Goal: Task Accomplishment & Management: Complete application form

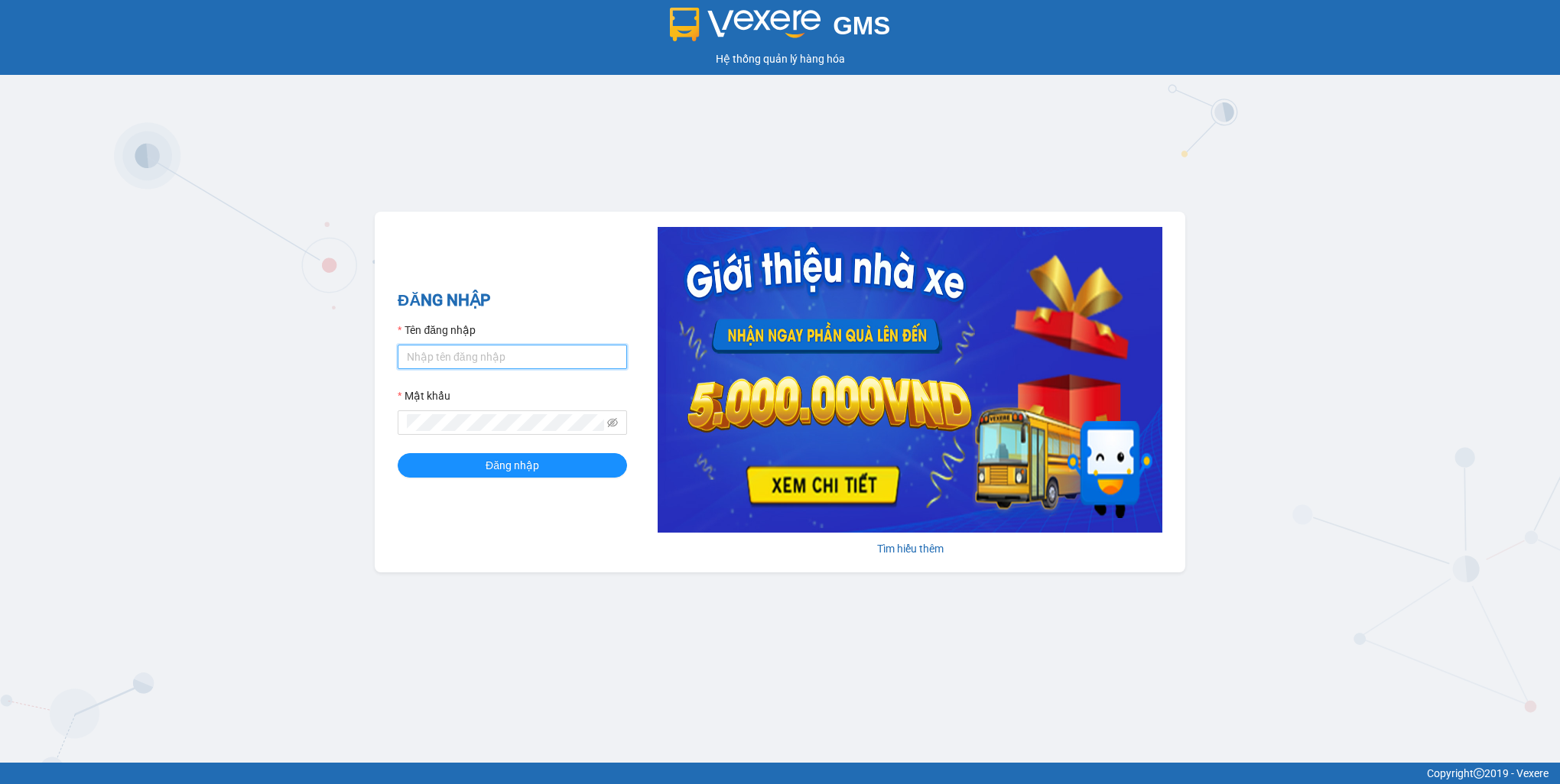
click at [537, 360] on input "Tên đăng nhập" at bounding box center [513, 357] width 229 height 25
type input "chuyenkhoancongty.saoviet"
drag, startPoint x: 553, startPoint y: 459, endPoint x: 557, endPoint y: 466, distance: 8.1
click at [553, 461] on button "Đăng nhập" at bounding box center [513, 465] width 229 height 25
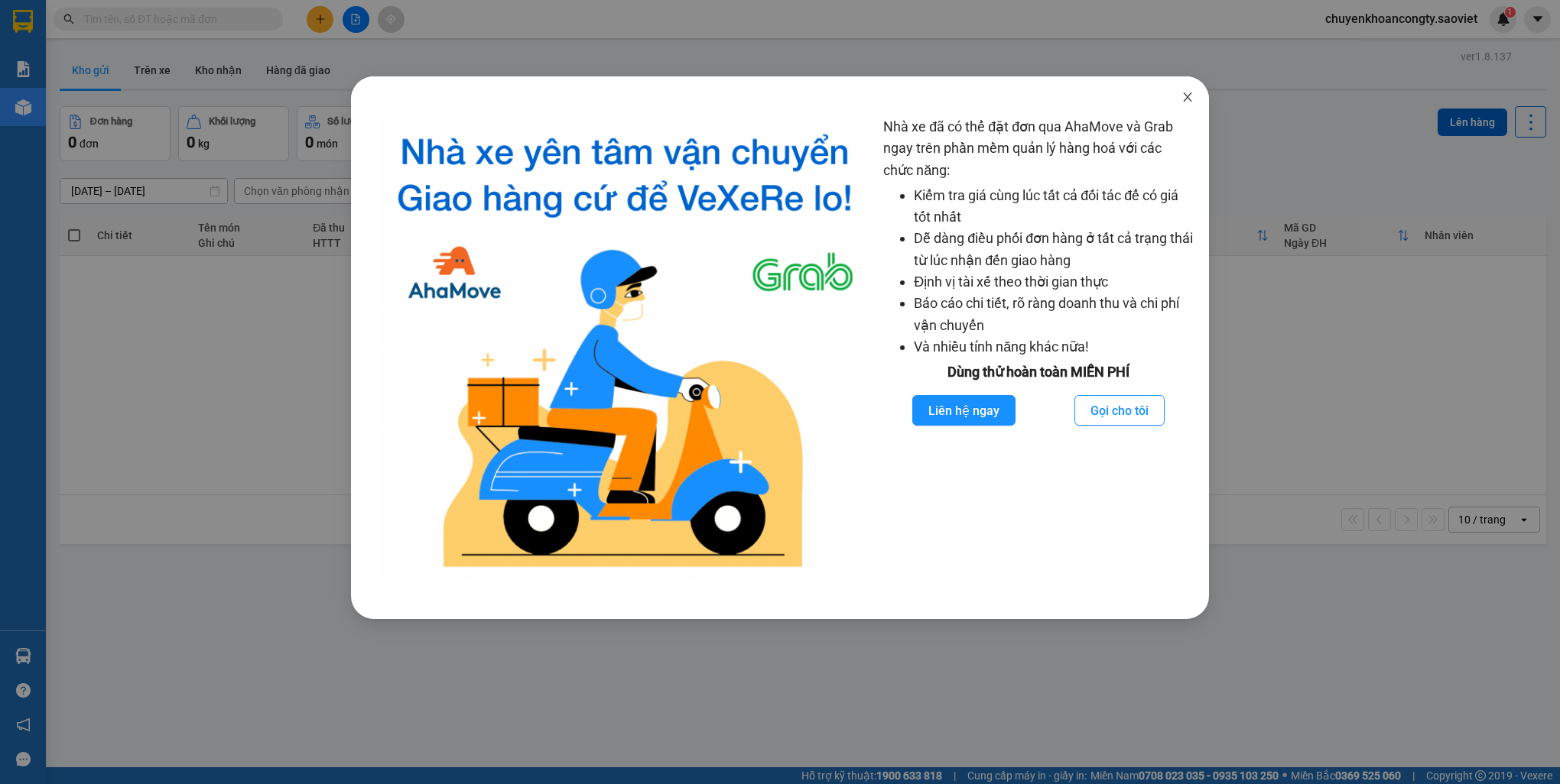
click at [1192, 91] on span "Close" at bounding box center [1187, 98] width 43 height 43
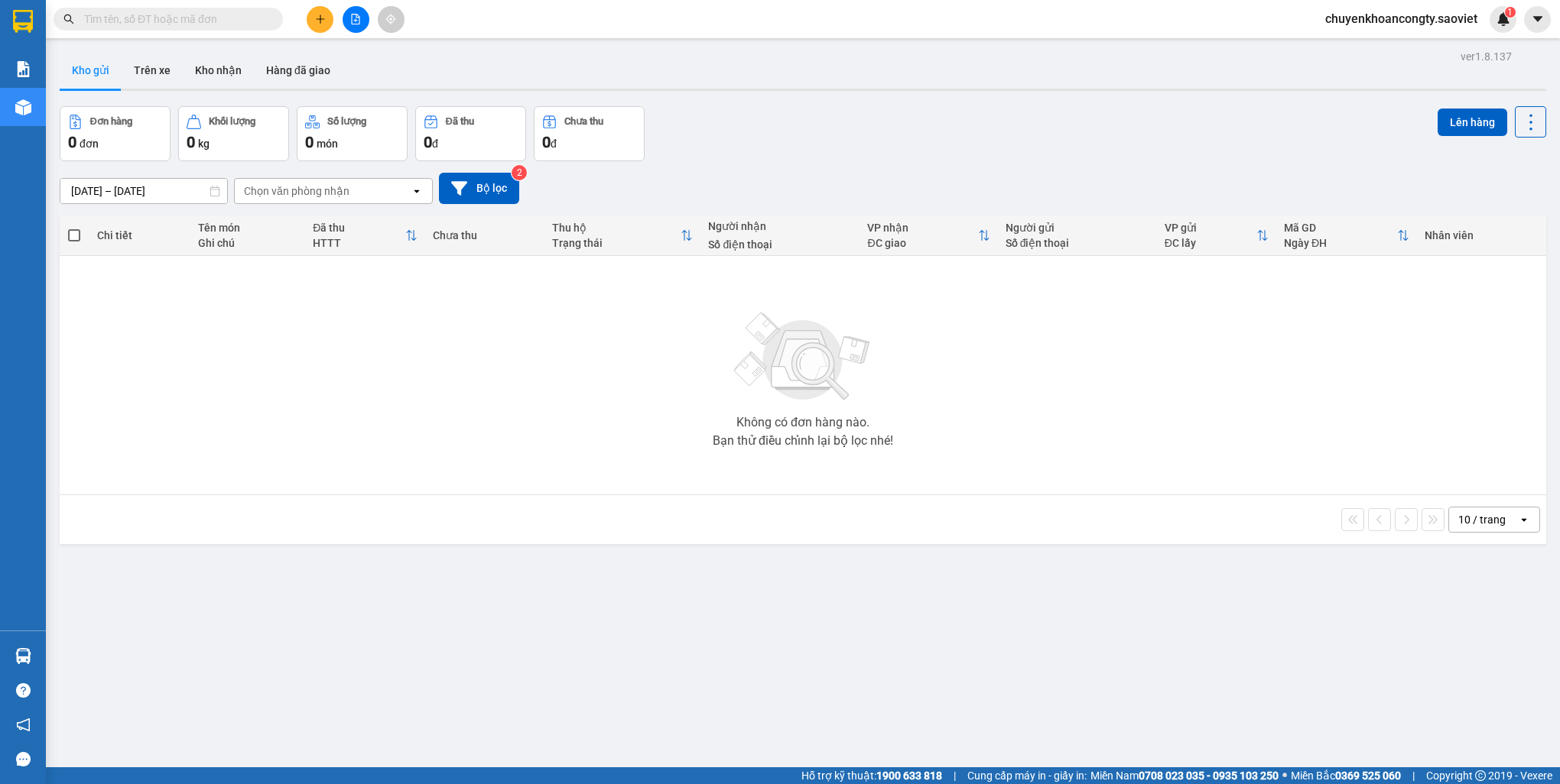
click at [156, 23] on input "text" at bounding box center [174, 19] width 180 height 17
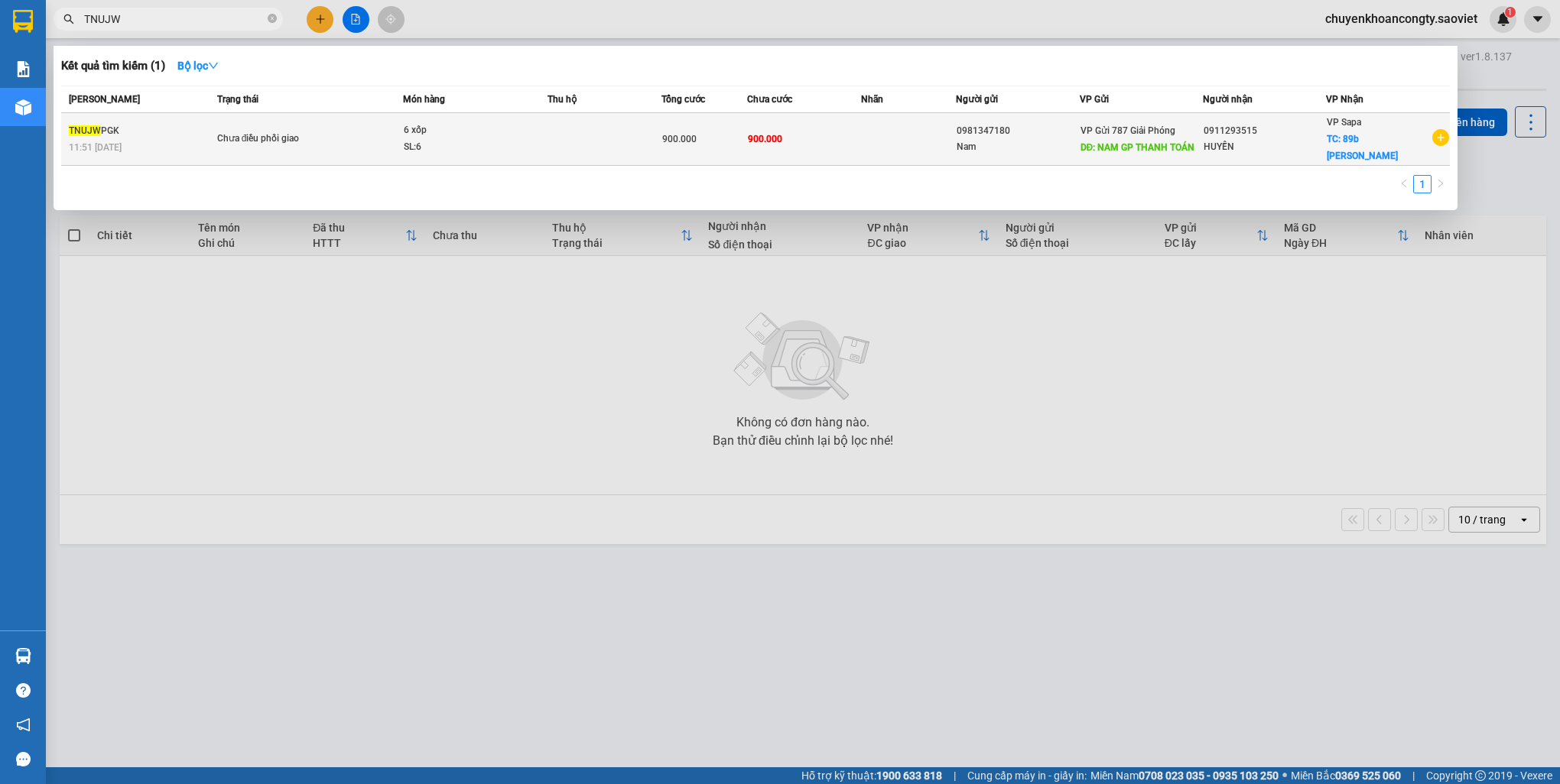
type input "TNUJW"
click at [680, 151] on td "900.000" at bounding box center [704, 139] width 85 height 52
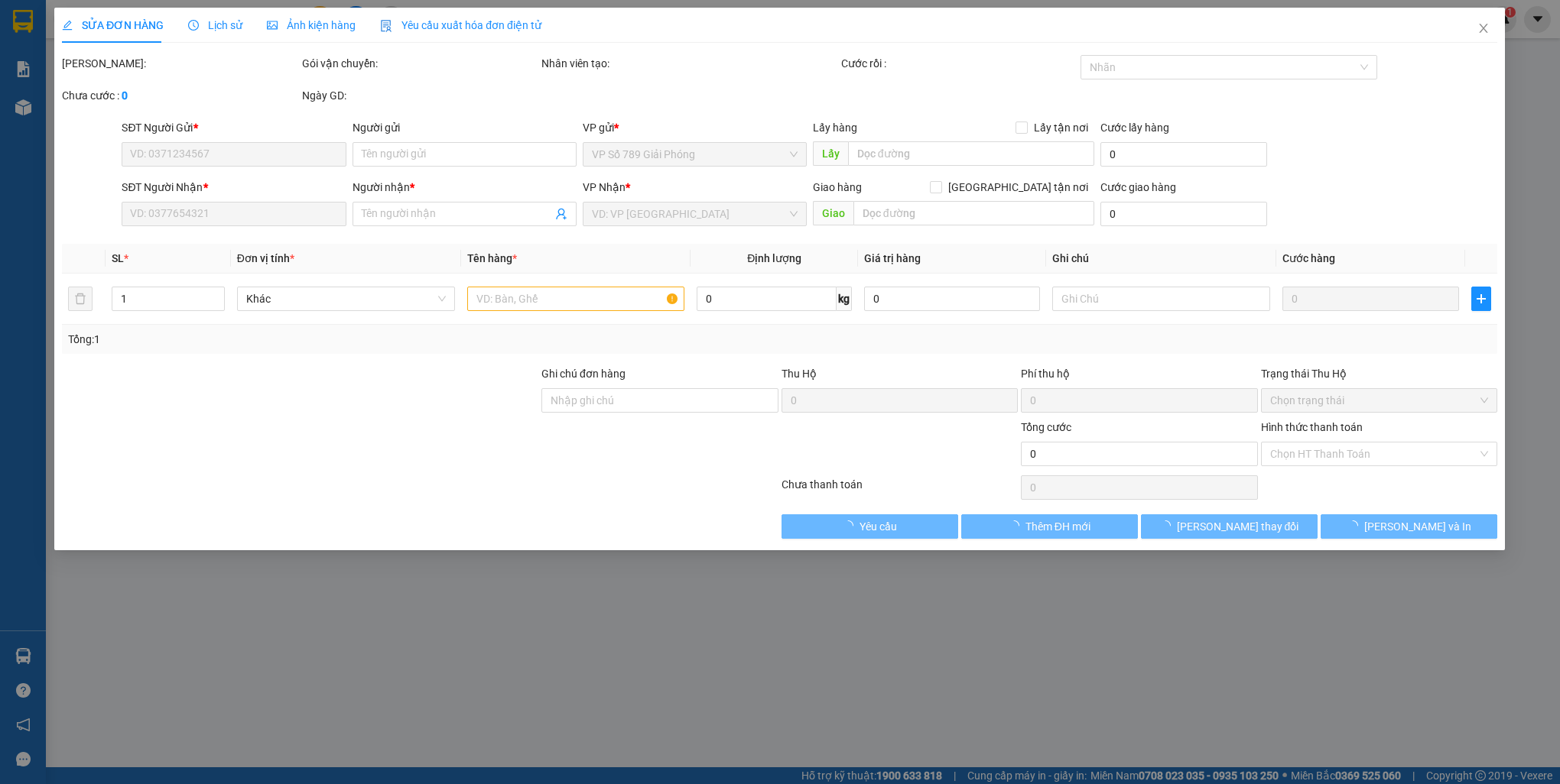
type input "0981347180"
type input "Nam"
type input "NAM GP THANH TOÁN"
type input "0911293515"
type input "HUYỀN"
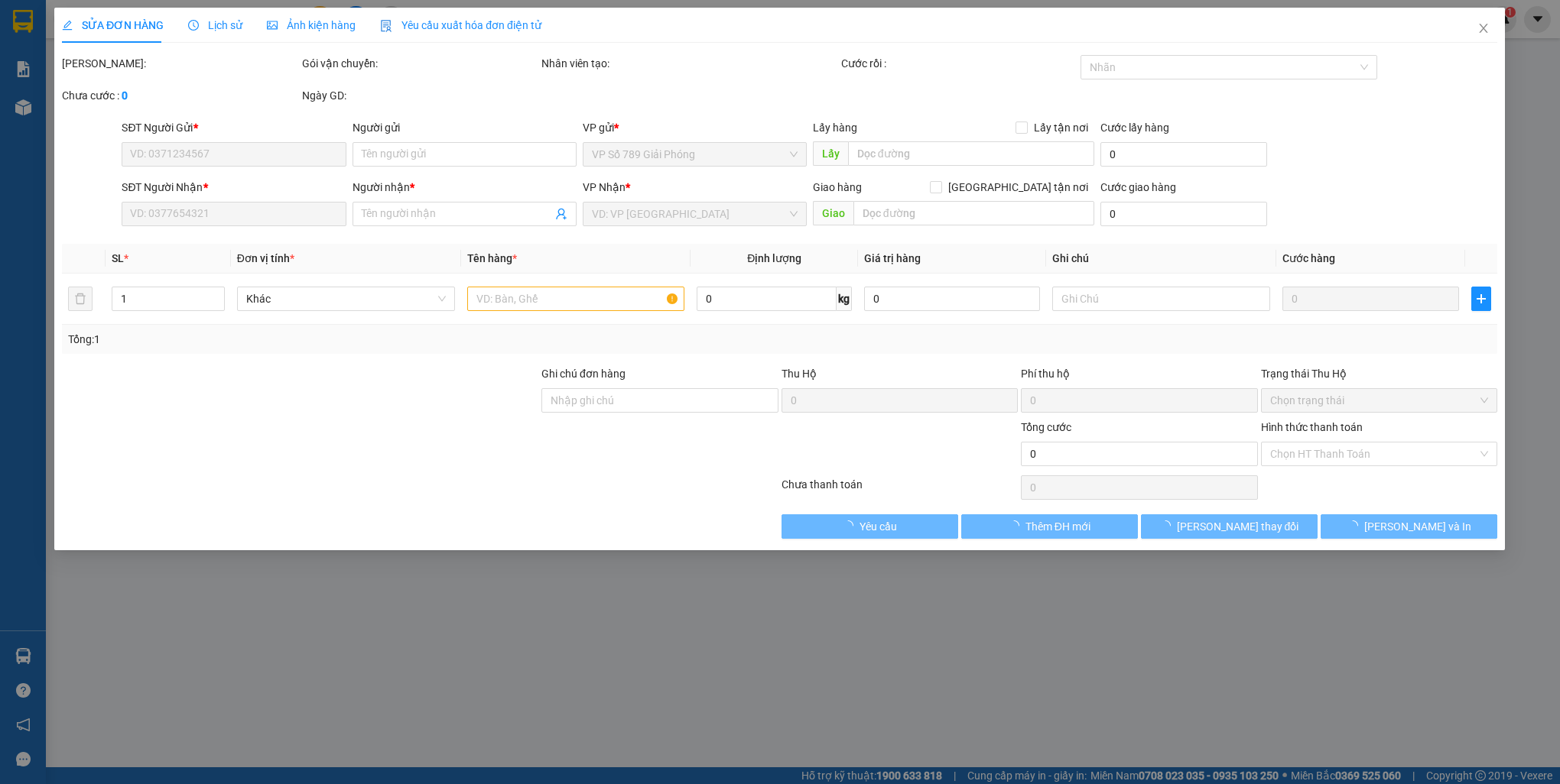
checkbox input "true"
type input "89b [PERSON_NAME]"
type input "900.000"
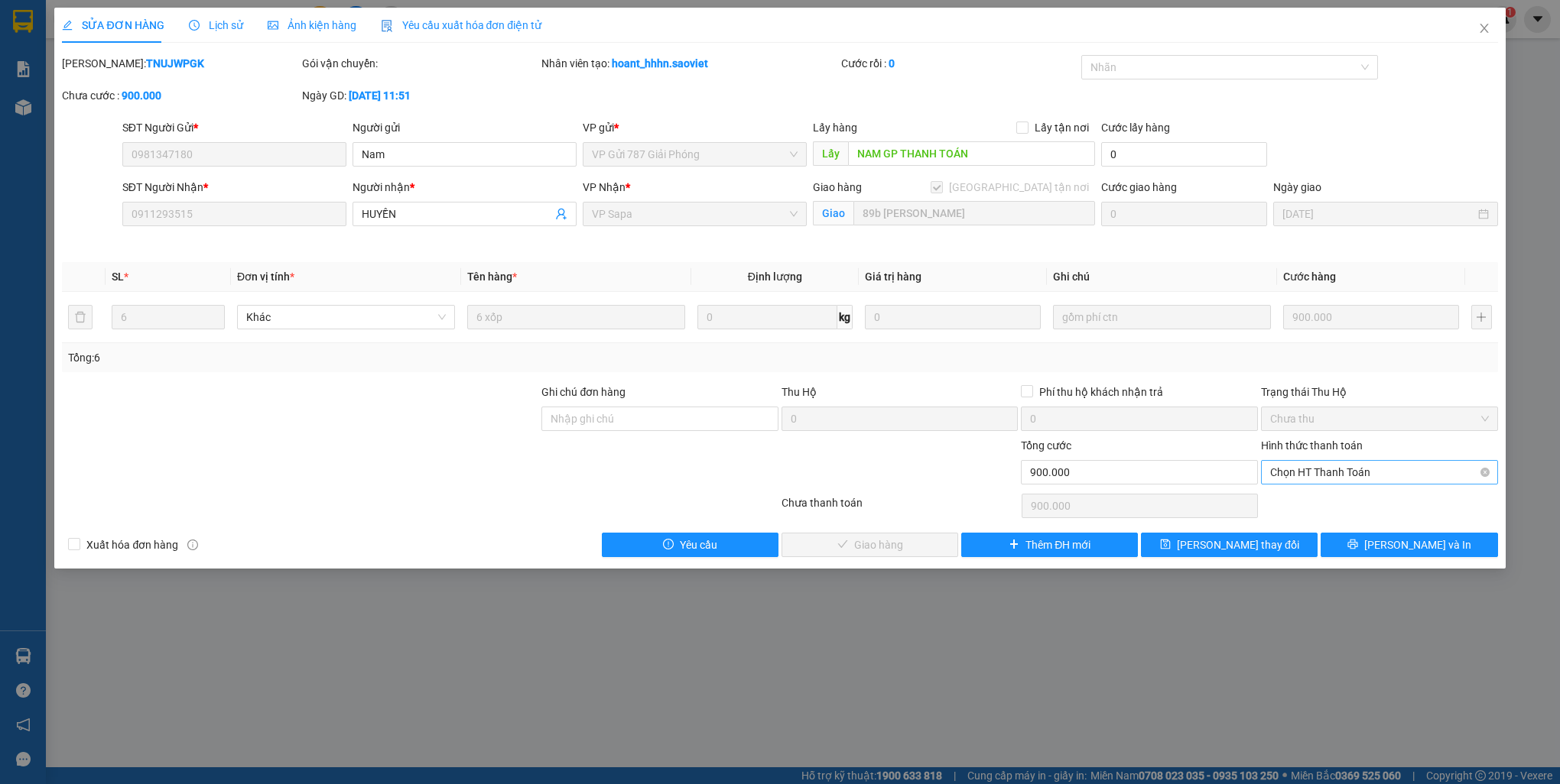
click at [1325, 476] on span "Chọn HT Thanh Toán" at bounding box center [1379, 472] width 219 height 23
click at [1320, 508] on div "Tại văn phòng" at bounding box center [1379, 502] width 219 height 17
type input "0"
click at [902, 547] on span "[PERSON_NAME] và Giao hàng" at bounding box center [883, 544] width 147 height 17
